Goal: Entertainment & Leisure: Consume media (video, audio)

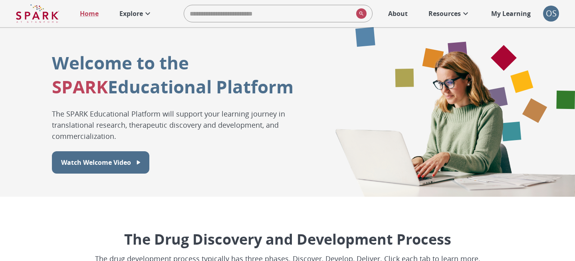
click at [124, 5] on link "Explore" at bounding box center [135, 14] width 41 height 18
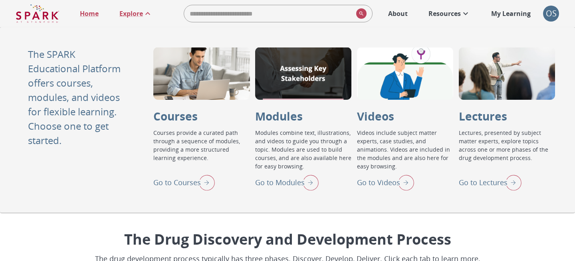
click at [380, 180] on p "Go to Videos" at bounding box center [378, 182] width 43 height 11
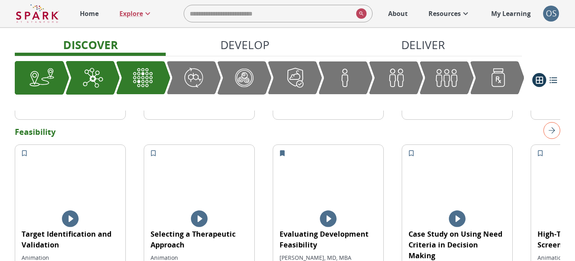
scroll to position [340, 0]
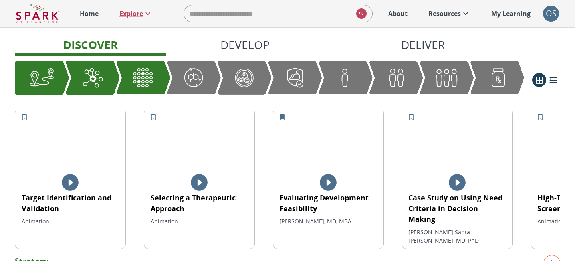
click at [215, 175] on div at bounding box center [199, 183] width 110 height 20
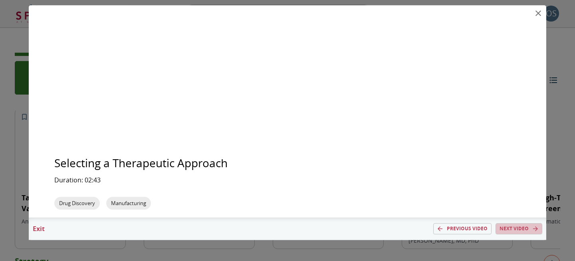
click at [521, 226] on p "Next video" at bounding box center [514, 229] width 29 height 7
click at [47, 223] on div "Exit Previous video Next video" at bounding box center [288, 229] width 518 height 22
click at [44, 226] on p "Exit" at bounding box center [39, 230] width 20 height 10
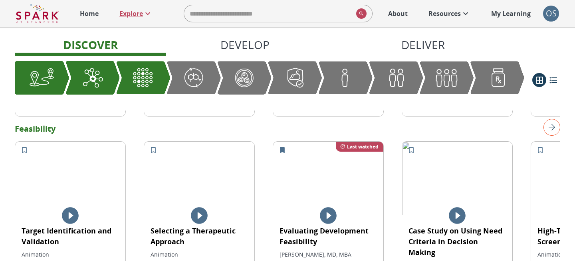
scroll to position [323, 0]
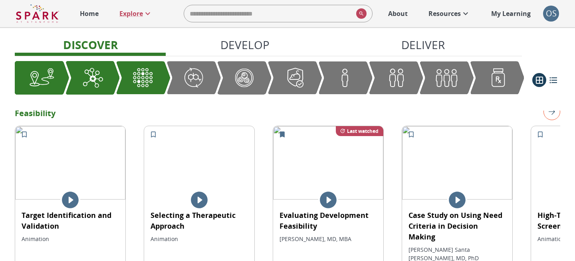
click at [310, 148] on img at bounding box center [328, 163] width 110 height 74
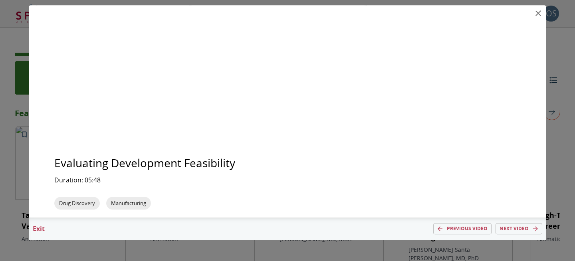
click at [511, 227] on p "Next video" at bounding box center [514, 229] width 29 height 7
click at [42, 227] on p "Exit" at bounding box center [39, 230] width 20 height 10
